Goal: Information Seeking & Learning: Learn about a topic

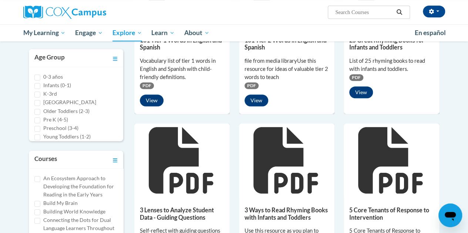
scroll to position [111, 0]
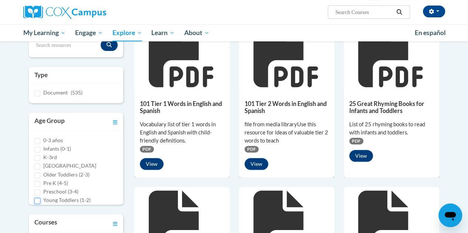
click at [36, 200] on input "Young Toddlers (1-2)" at bounding box center [37, 201] width 6 height 6
checkbox input "true"
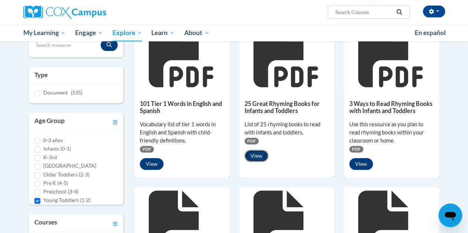
click at [254, 156] on button "View" at bounding box center [256, 156] width 24 height 12
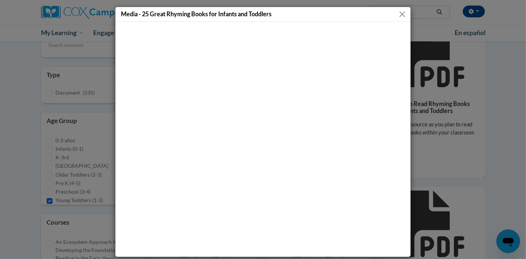
click at [400, 13] on button "Close" at bounding box center [402, 14] width 9 height 9
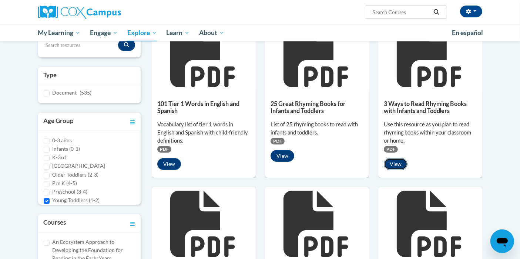
click at [393, 165] on button "View" at bounding box center [395, 164] width 24 height 12
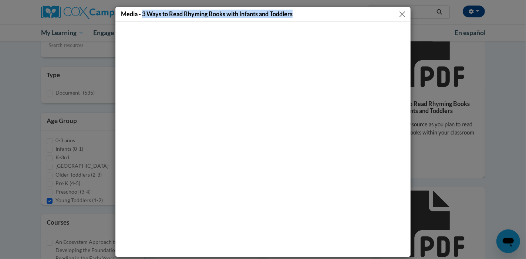
drag, startPoint x: 139, startPoint y: 14, endPoint x: 294, endPoint y: 13, distance: 154.6
click at [294, 13] on div "Media - 3 Ways to Read Rhyming Books with Infants and Toddlers" at bounding box center [262, 14] width 295 height 15
copy h5 "3 Ways to Read Rhyming Books with Infants and Toddlers"
click at [400, 14] on button "Close" at bounding box center [402, 14] width 9 height 9
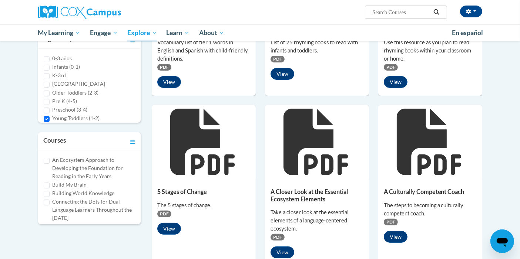
scroll to position [275, 0]
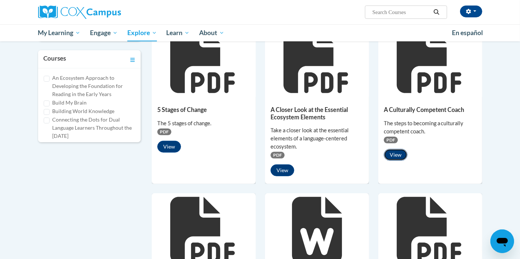
click at [399, 153] on button "View" at bounding box center [395, 155] width 24 height 12
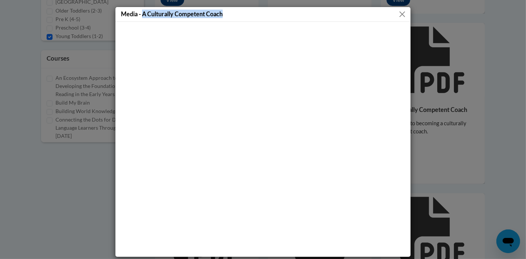
drag, startPoint x: 222, startPoint y: 14, endPoint x: 139, endPoint y: 13, distance: 83.2
click at [139, 13] on div "Media - A Culturally Competent Coach" at bounding box center [262, 14] width 295 height 15
copy h5 "A Culturally Competent Coach"
click at [400, 13] on button "Close" at bounding box center [402, 14] width 9 height 9
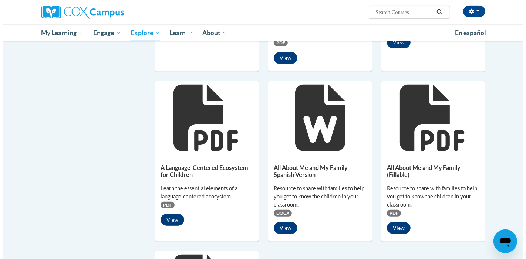
scroll to position [398, 0]
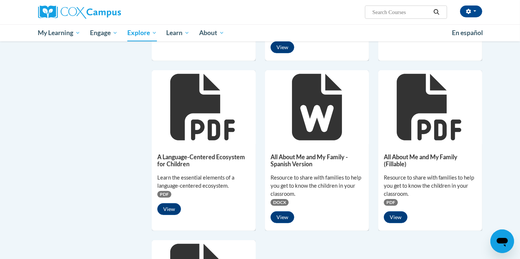
click at [194, 135] on icon at bounding box center [202, 107] width 64 height 67
click at [167, 207] on button "View" at bounding box center [169, 209] width 24 height 12
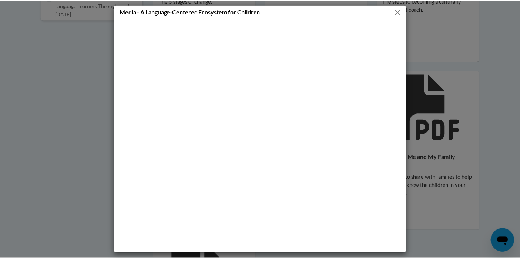
scroll to position [4, 0]
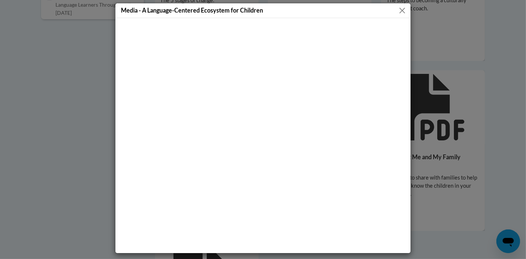
click at [399, 9] on button "Close" at bounding box center [402, 10] width 9 height 9
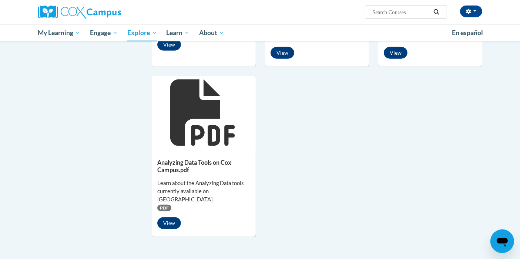
scroll to position [604, 0]
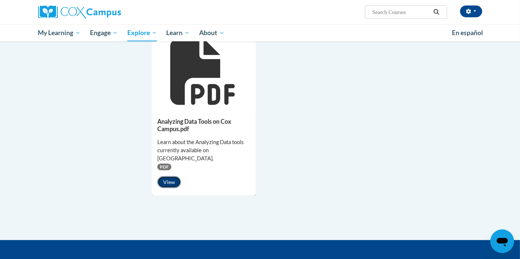
click at [168, 176] on button "View" at bounding box center [169, 182] width 24 height 12
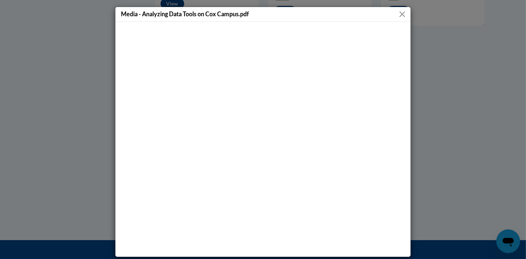
click at [398, 14] on button "Close" at bounding box center [402, 14] width 9 height 9
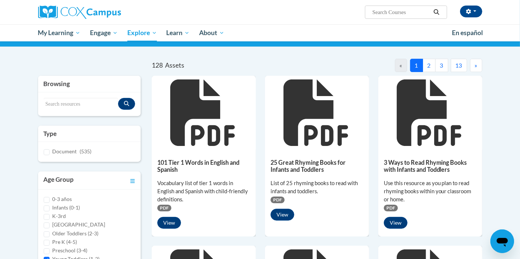
scroll to position [0, 0]
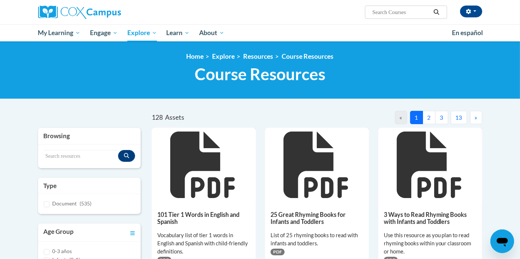
click at [427, 115] on button "2" at bounding box center [428, 117] width 13 height 13
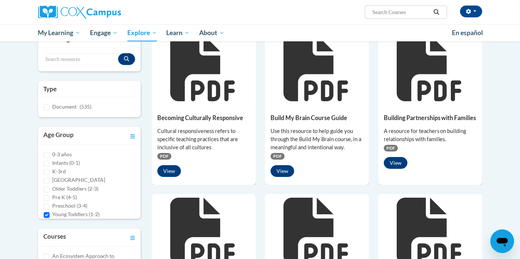
scroll to position [123, 0]
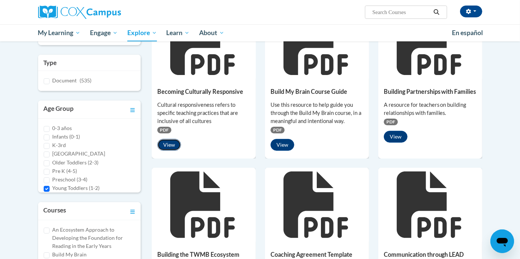
click at [169, 141] on button "View" at bounding box center [169, 145] width 24 height 12
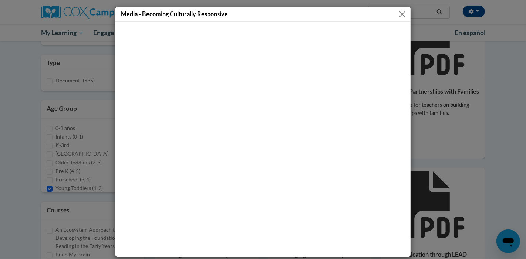
click at [401, 17] on button "Close" at bounding box center [402, 14] width 9 height 9
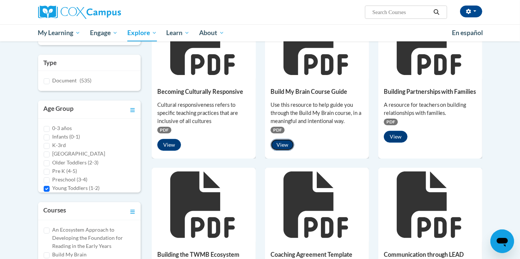
click at [284, 142] on button "View" at bounding box center [282, 145] width 24 height 12
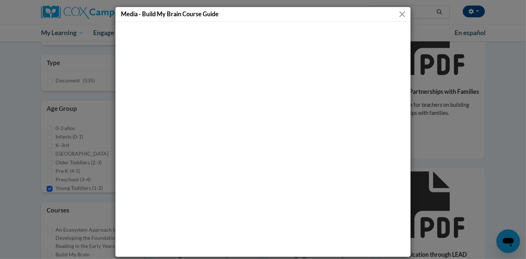
click at [400, 12] on button "Close" at bounding box center [402, 14] width 9 height 9
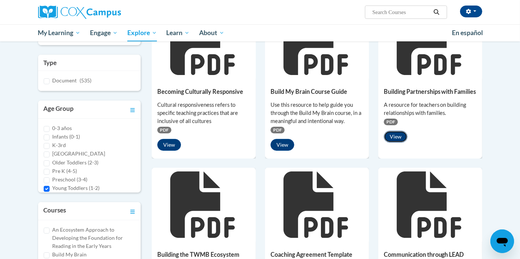
click at [394, 143] on button "View" at bounding box center [395, 137] width 24 height 12
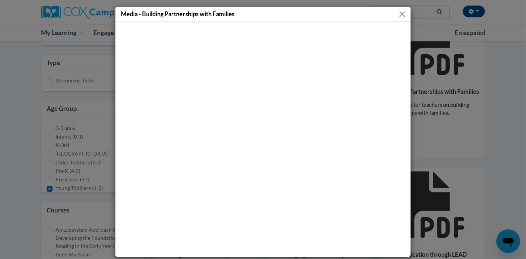
click at [399, 15] on button "Close" at bounding box center [402, 14] width 9 height 9
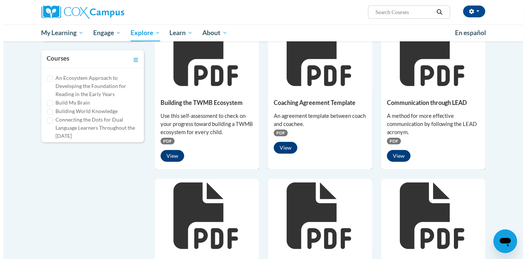
scroll to position [287, 0]
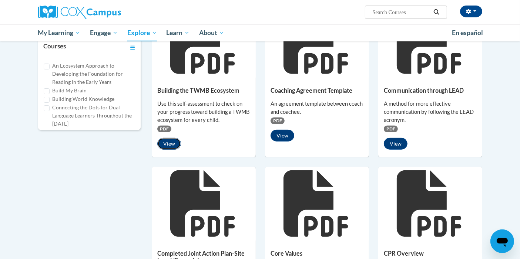
click at [172, 145] on button "View" at bounding box center [169, 144] width 24 height 12
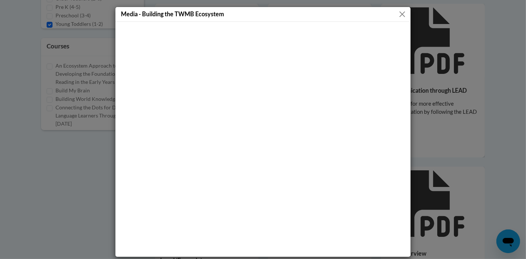
click at [400, 15] on button "Close" at bounding box center [402, 14] width 9 height 9
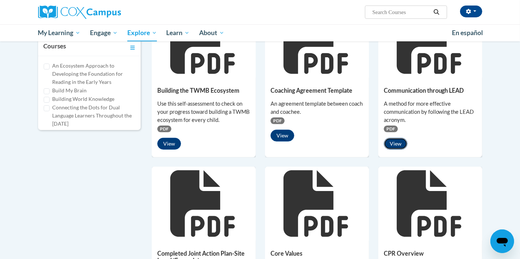
click at [392, 143] on button "View" at bounding box center [395, 144] width 24 height 12
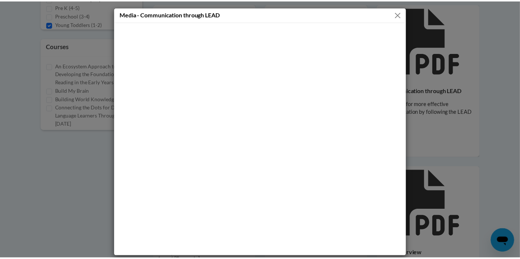
scroll to position [4, 0]
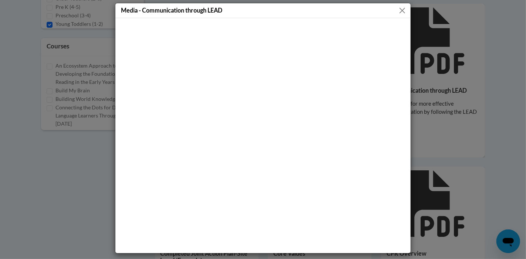
click at [398, 12] on button "Close" at bounding box center [402, 10] width 9 height 9
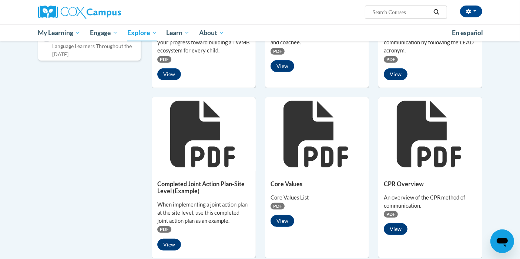
scroll to position [411, 0]
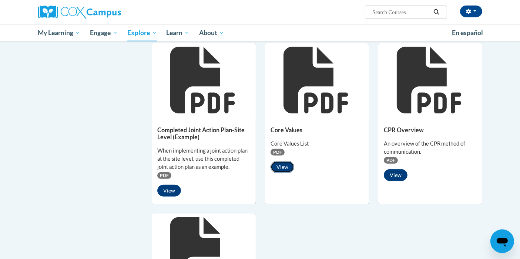
click at [280, 164] on button "View" at bounding box center [282, 167] width 24 height 12
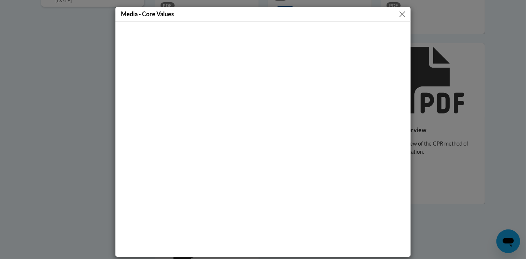
click at [398, 13] on button "Close" at bounding box center [402, 14] width 9 height 9
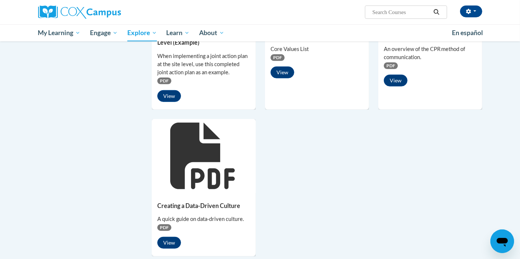
scroll to position [493, 0]
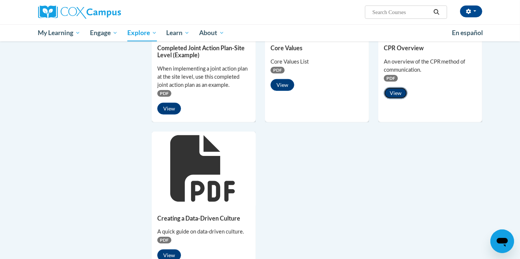
click at [395, 94] on button "View" at bounding box center [395, 93] width 24 height 12
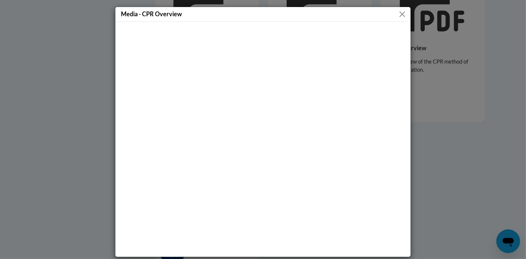
click at [398, 15] on button "Close" at bounding box center [402, 14] width 9 height 9
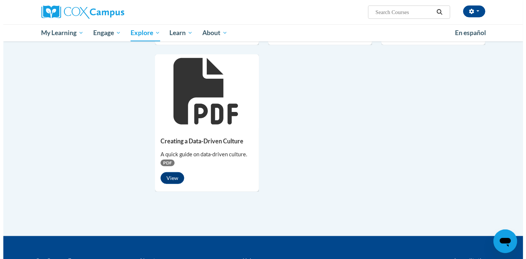
scroll to position [575, 0]
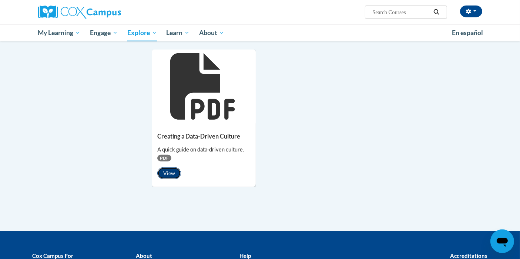
click at [168, 172] on button "View" at bounding box center [169, 174] width 24 height 12
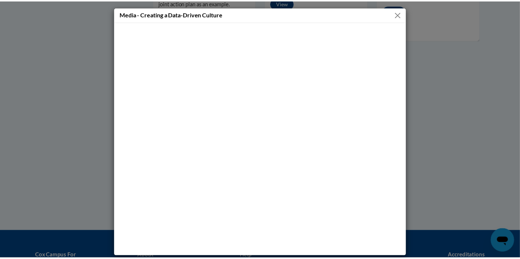
scroll to position [4, 0]
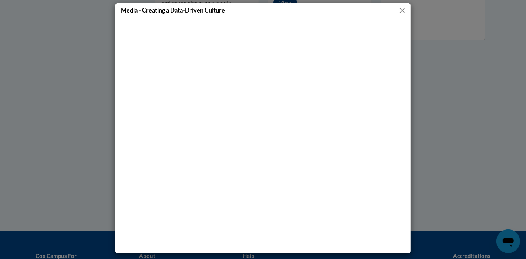
click at [402, 11] on button "Close" at bounding box center [402, 10] width 9 height 9
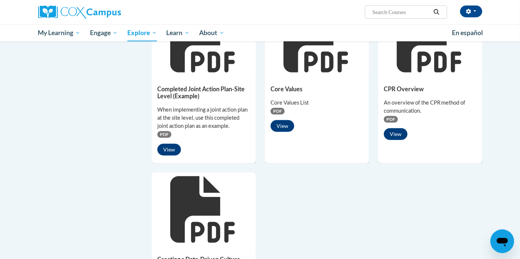
scroll to position [411, 0]
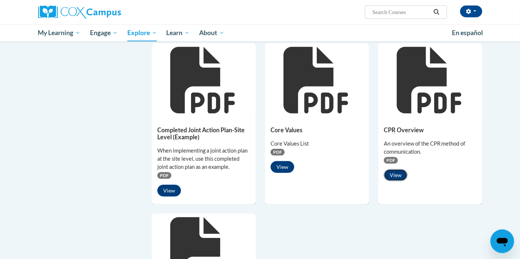
click at [397, 175] on button "View" at bounding box center [395, 175] width 24 height 12
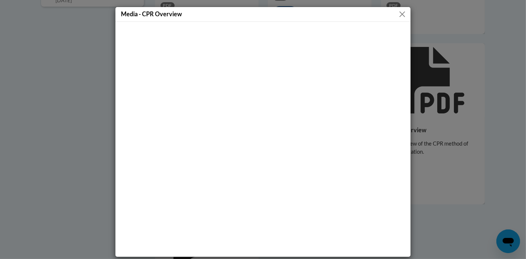
click at [398, 14] on button "Close" at bounding box center [402, 14] width 9 height 9
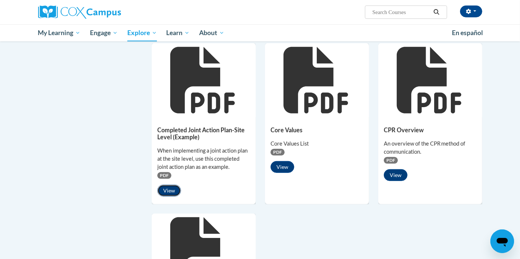
click at [163, 189] on button "View" at bounding box center [169, 191] width 24 height 12
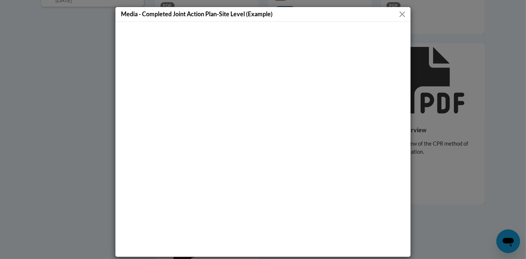
click at [398, 13] on button "Close" at bounding box center [402, 14] width 9 height 9
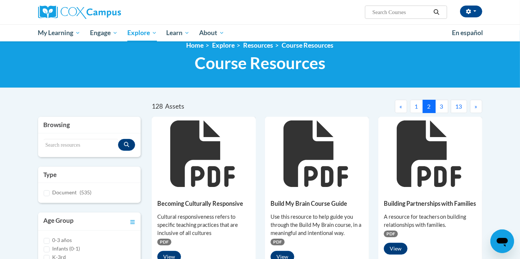
scroll to position [0, 0]
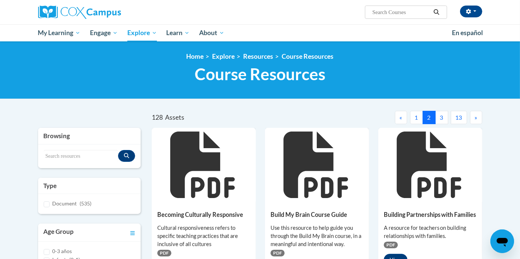
click at [443, 118] on button "3" at bounding box center [441, 117] width 13 height 13
